Goal: Task Accomplishment & Management: Manage account settings

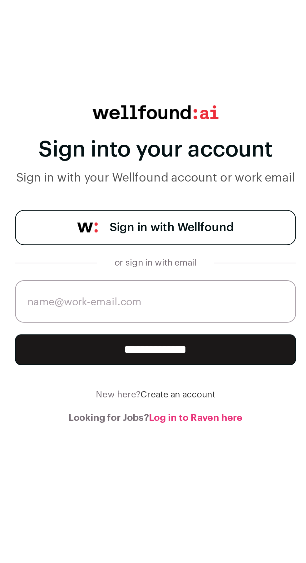
click at [115, 93] on link "Sign in with Wellfound" at bounding box center [153, 97] width 120 height 15
click at [125, 95] on img at bounding box center [124, 97] width 9 height 4
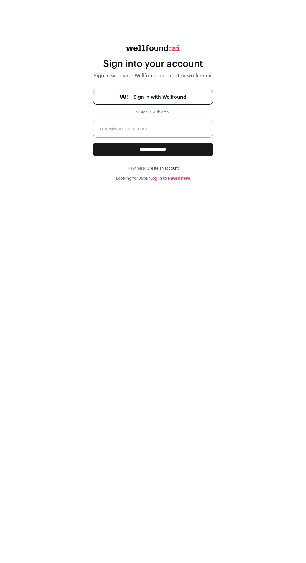
click at [117, 102] on link "Sign in with Wellfound" at bounding box center [153, 97] width 120 height 15
click at [113, 91] on link "Sign in with Wellfound" at bounding box center [153, 97] width 120 height 15
